Goal: Task Accomplishment & Management: Manage account settings

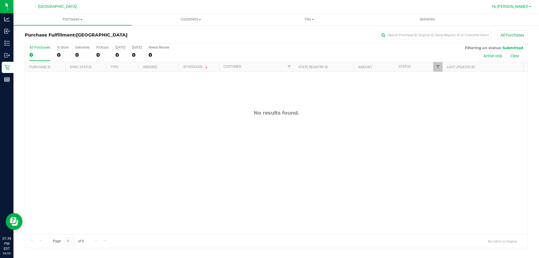
click at [519, 9] on span "Hi, [PERSON_NAME]!" at bounding box center [510, 6] width 36 height 4
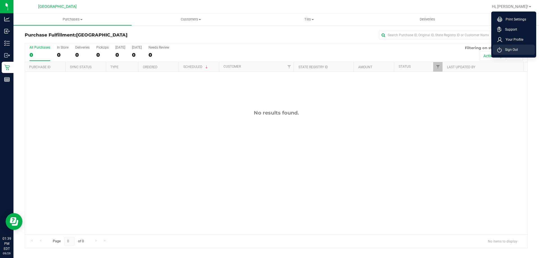
click at [505, 54] on li "Sign Out" at bounding box center [514, 50] width 42 height 10
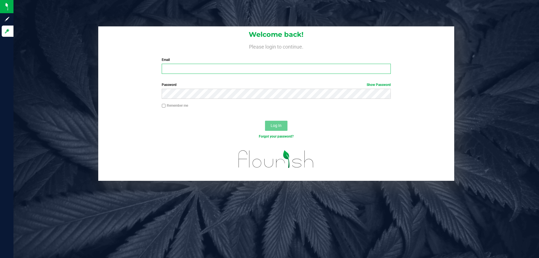
click at [180, 71] on input "Email" at bounding box center [276, 69] width 229 height 10
click at [247, 70] on input "[EMAIL_ADDRESS]" at bounding box center [276, 69] width 229 height 10
type input "[EMAIL_ADDRESS][DOMAIN_NAME]"
click at [265, 121] on button "Log In" at bounding box center [276, 126] width 22 height 10
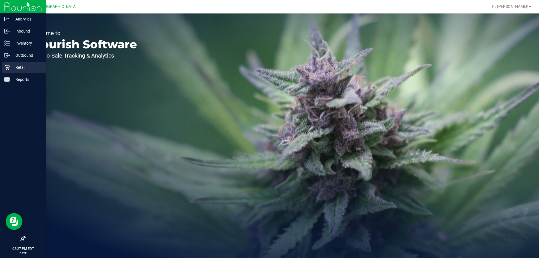
click at [23, 67] on p "Retail" at bounding box center [27, 67] width 34 height 7
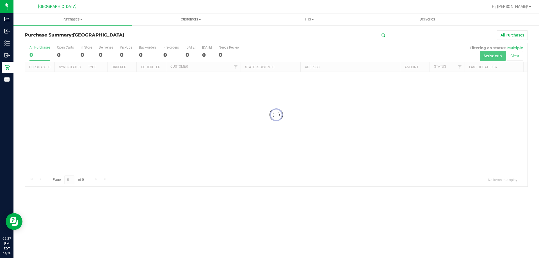
click at [410, 36] on input "text" at bounding box center [435, 35] width 112 height 8
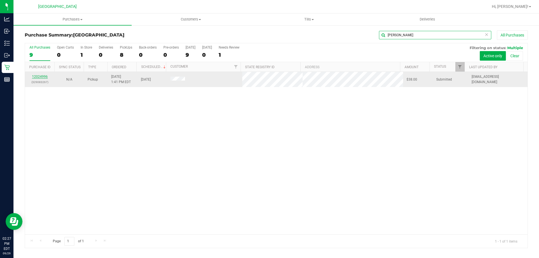
type input "[PERSON_NAME]"
click at [36, 77] on link "12024996" at bounding box center [40, 77] width 16 height 4
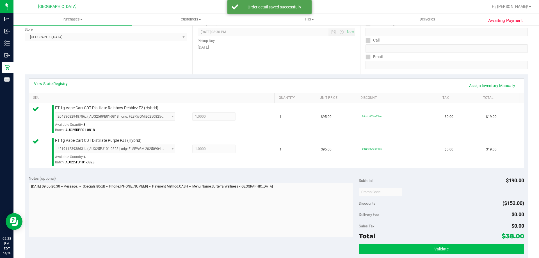
scroll to position [168, 0]
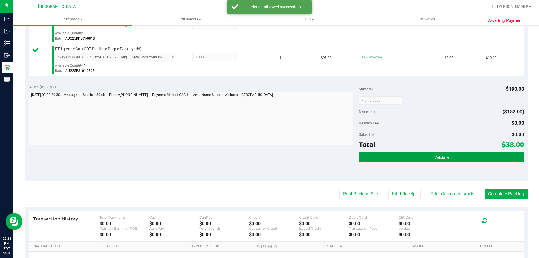
click at [474, 159] on button "Validate" at bounding box center [441, 157] width 165 height 10
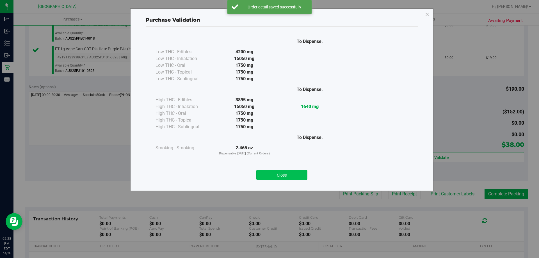
click at [300, 174] on button "Close" at bounding box center [281, 175] width 51 height 10
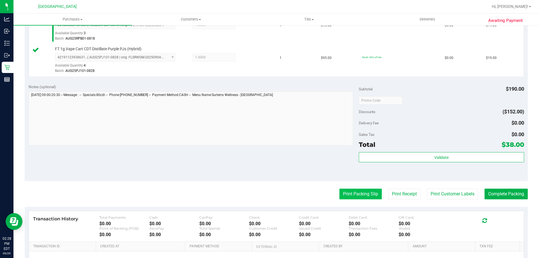
click at [340, 191] on button "Print Packing Slip" at bounding box center [360, 194] width 42 height 11
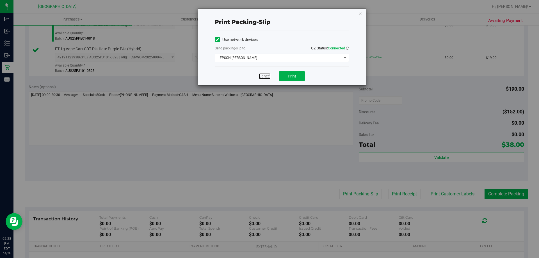
click at [267, 77] on link "Cancel" at bounding box center [265, 76] width 12 height 6
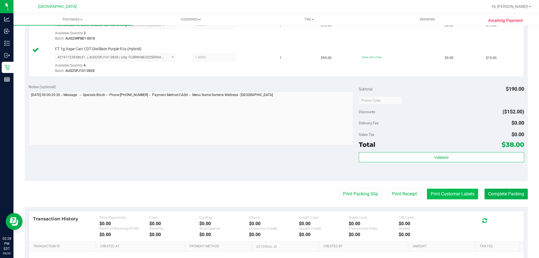
click at [443, 197] on button "Print Customer Labels" at bounding box center [452, 194] width 51 height 11
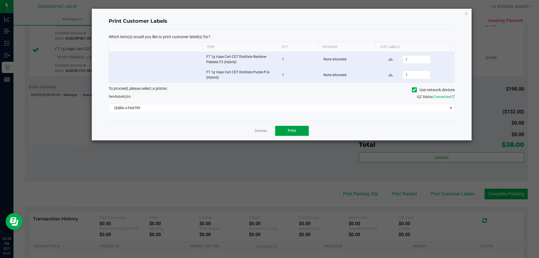
click at [302, 135] on button "Print" at bounding box center [292, 131] width 34 height 10
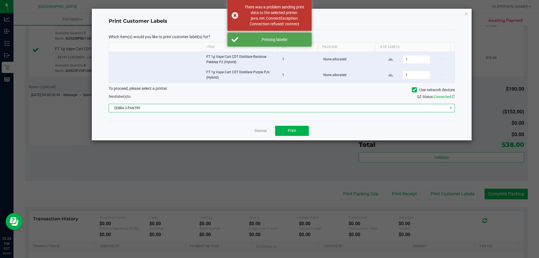
click at [260, 110] on span "ZEBRA-3-PANTRY" at bounding box center [278, 108] width 339 height 8
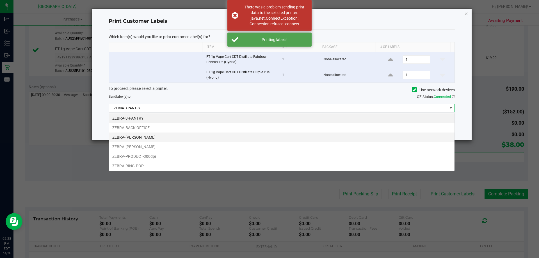
scroll to position [8, 346]
click at [170, 134] on li "ZEBRA-[PERSON_NAME]" at bounding box center [282, 137] width 346 height 10
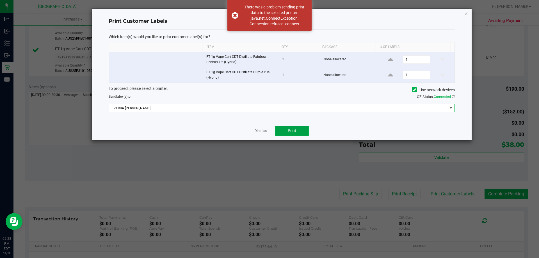
click at [282, 131] on button "Print" at bounding box center [292, 131] width 34 height 10
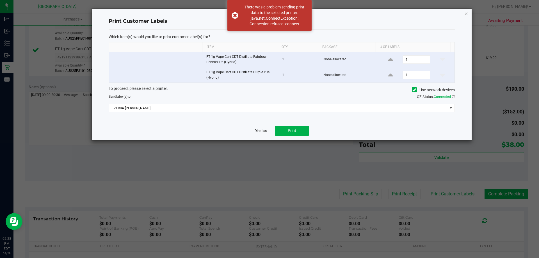
click at [259, 131] on link "Dismiss" at bounding box center [261, 131] width 12 height 5
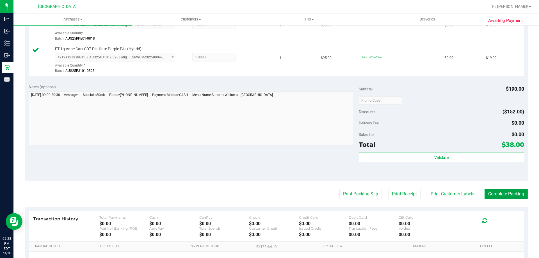
click at [503, 196] on button "Complete Packing" at bounding box center [505, 194] width 43 height 11
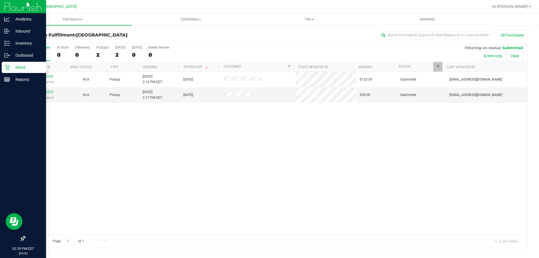
click at [23, 68] on p "Retail" at bounding box center [27, 67] width 34 height 7
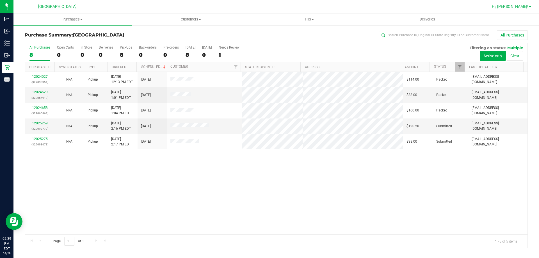
click at [528, 4] on span "Hi, [PERSON_NAME]!" at bounding box center [510, 6] width 36 height 4
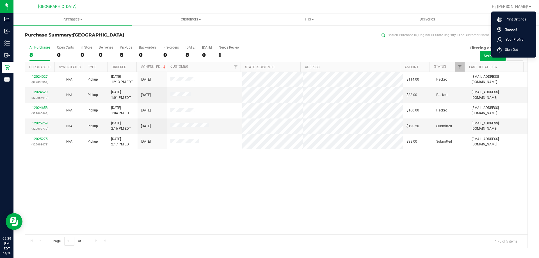
click at [515, 48] on span "Sign Out" at bounding box center [510, 50] width 16 height 6
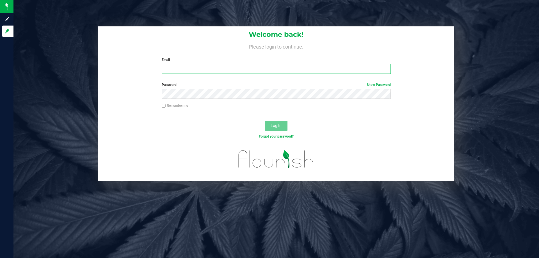
click at [328, 71] on input "Email" at bounding box center [276, 69] width 229 height 10
type input "[EMAIL_ADDRESS][DOMAIN_NAME]"
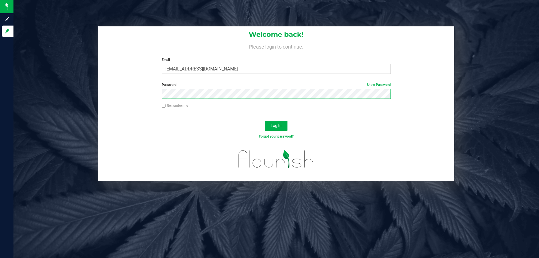
click at [265, 121] on button "Log In" at bounding box center [276, 126] width 22 height 10
